Goal: Task Accomplishment & Management: Use online tool/utility

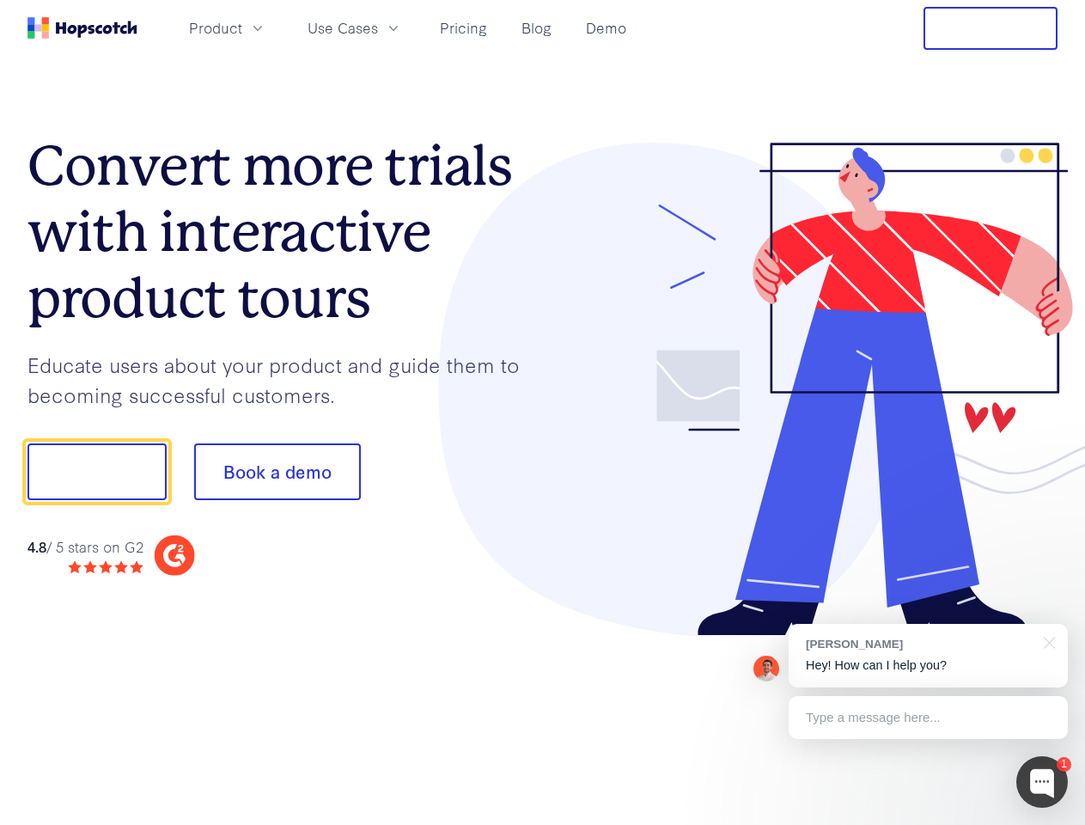
click at [543, 412] on div at bounding box center [801, 390] width 516 height 494
click at [242, 27] on span "Product" at bounding box center [215, 27] width 53 height 21
click at [378, 27] on span "Use Cases" at bounding box center [343, 27] width 70 height 21
click at [991, 28] on button "Free Trial" at bounding box center [991, 28] width 134 height 43
click at [96, 472] on button "Show me!" at bounding box center [96, 471] width 139 height 57
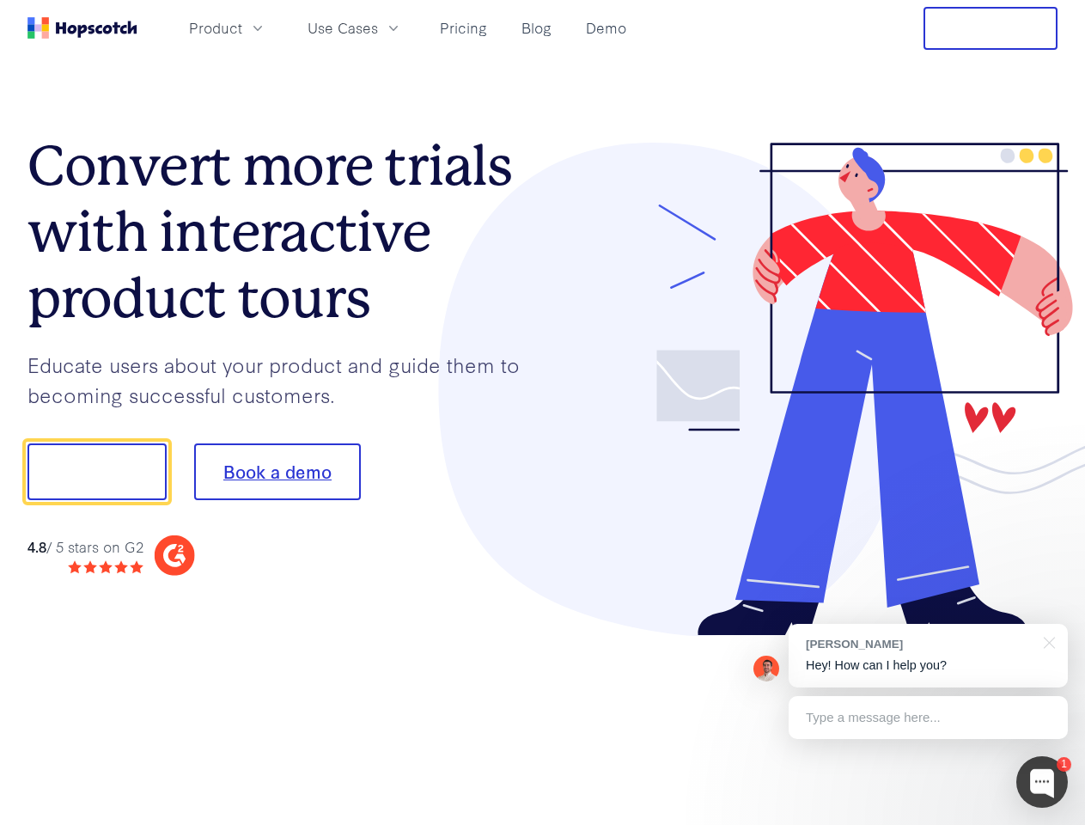
click at [277, 472] on button "Book a demo" at bounding box center [277, 471] width 167 height 57
click at [1042, 782] on div at bounding box center [1043, 782] width 52 height 52
click at [928, 656] on div "[PERSON_NAME] Hey! How can I help you?" at bounding box center [928, 656] width 279 height 64
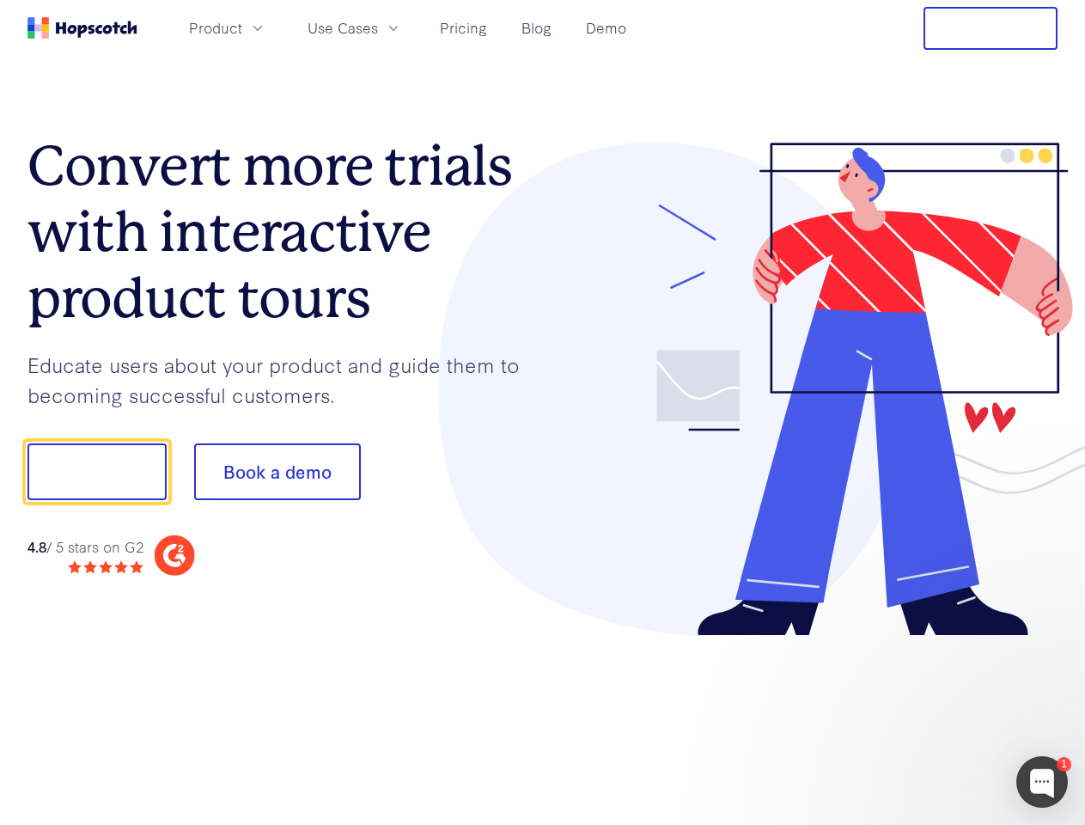
click at [1047, 641] on div at bounding box center [907, 469] width 322 height 573
click at [928, 718] on div at bounding box center [907, 584] width 322 height 343
